Goal: Find specific page/section: Find specific page/section

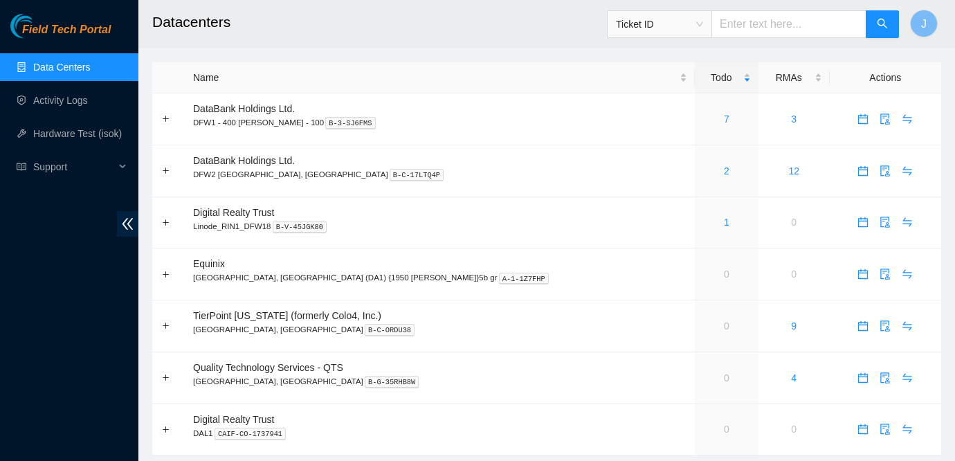
scroll to position [37, 0]
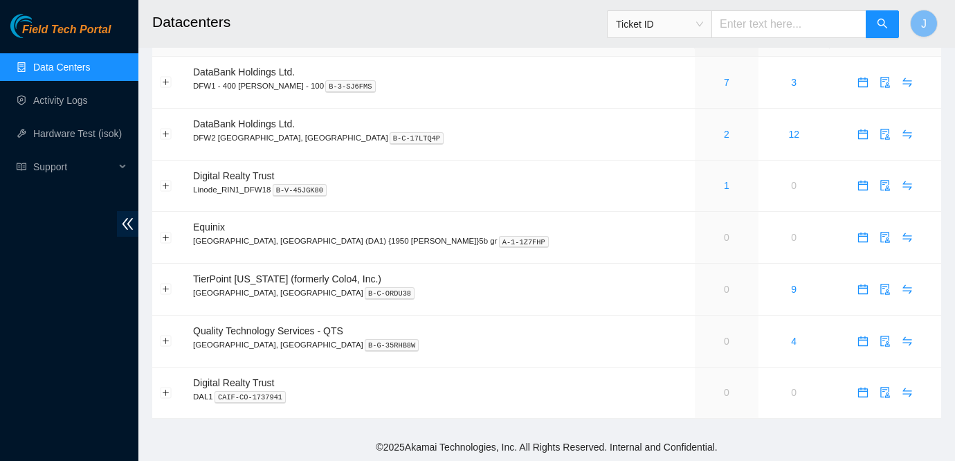
click at [28, 348] on div "Field Tech Portal Data Centers Activity Logs Hardware Test (isok) Support" at bounding box center [69, 237] width 138 height 447
click at [26, 236] on div "Field Tech Portal Data Centers Activity Logs Hardware Test (isok) Support" at bounding box center [69, 237] width 138 height 447
click at [57, 30] on span "Field Tech Portal" at bounding box center [66, 30] width 89 height 13
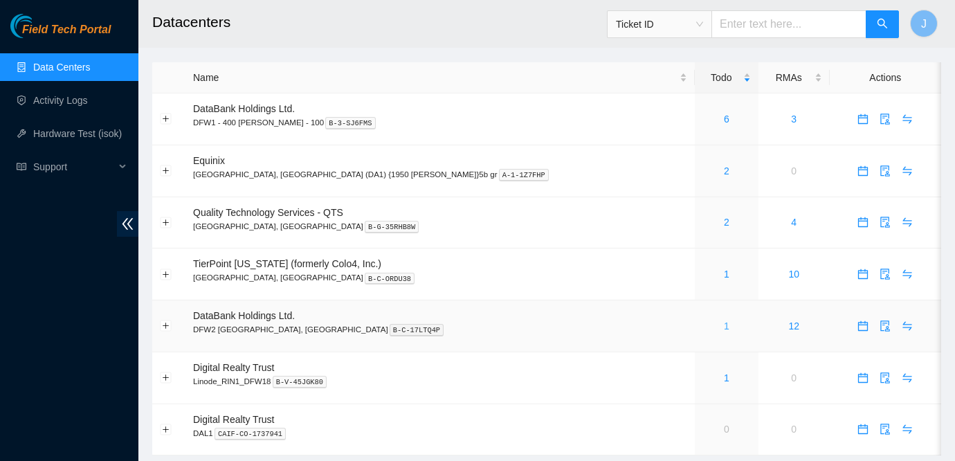
click at [724, 327] on link "1" at bounding box center [727, 326] width 6 height 11
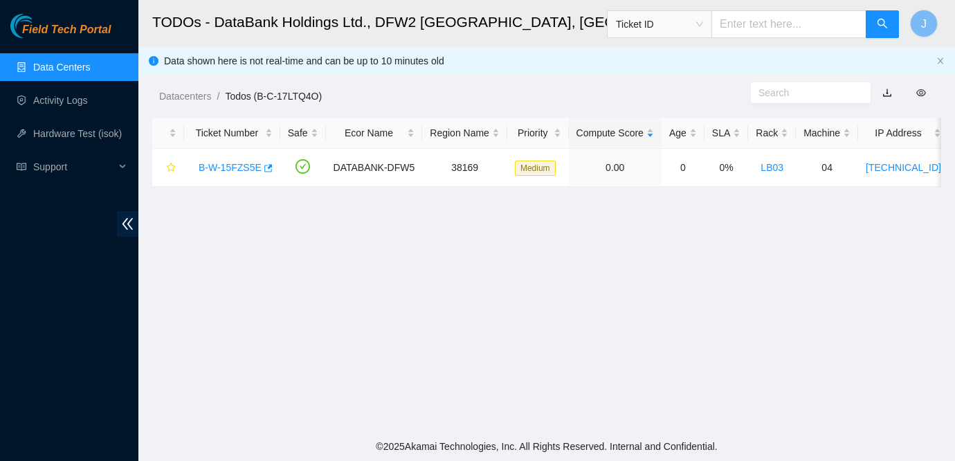
click at [90, 66] on link "Data Centers" at bounding box center [61, 67] width 57 height 11
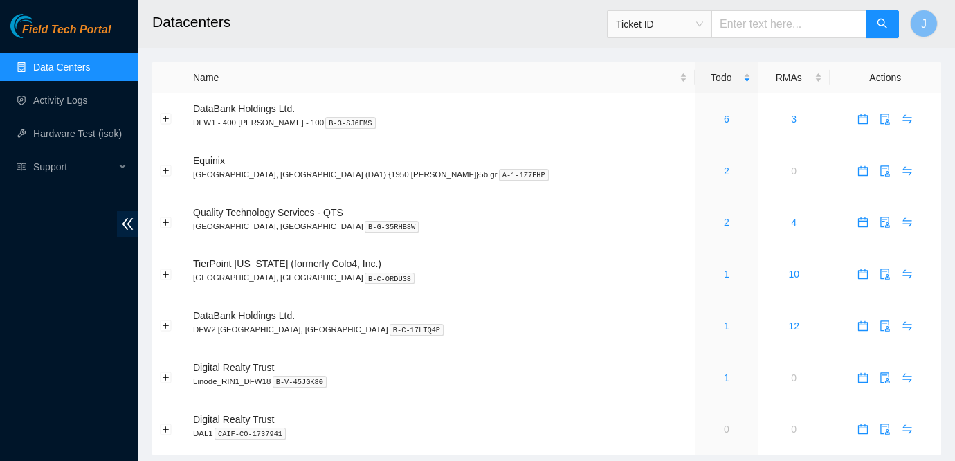
click at [28, 266] on div "Field Tech Portal Data Centers Activity Logs Hardware Test (isok) Support" at bounding box center [69, 237] width 138 height 447
click at [35, 271] on div "Field Tech Portal Data Centers Activity Logs Hardware Test (isok) Support" at bounding box center [69, 237] width 138 height 447
